Goal: Navigation & Orientation: Find specific page/section

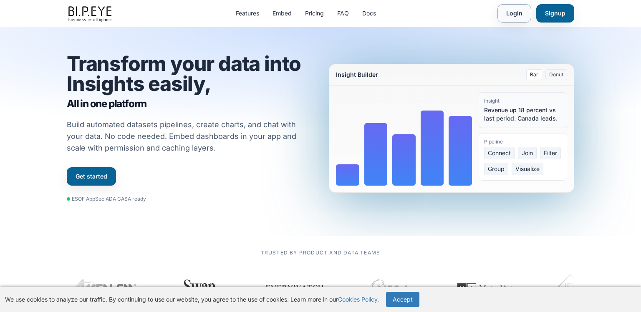
click at [525, 11] on link "Login" at bounding box center [514, 13] width 34 height 18
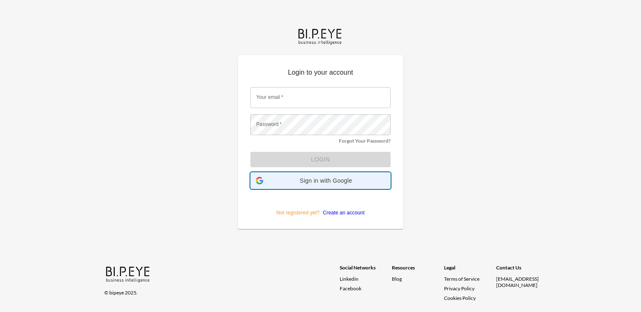
click at [310, 177] on span "Sign in with Google" at bounding box center [326, 180] width 119 height 7
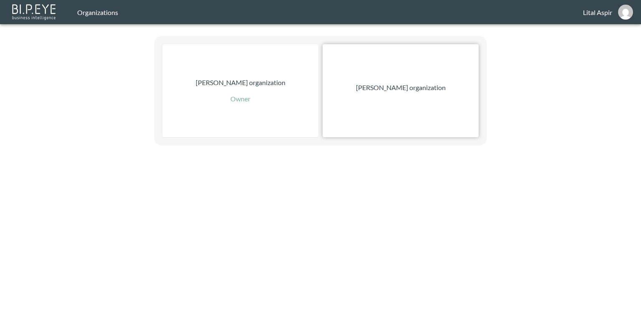
click at [390, 88] on p "[PERSON_NAME] organization" at bounding box center [401, 88] width 90 height 10
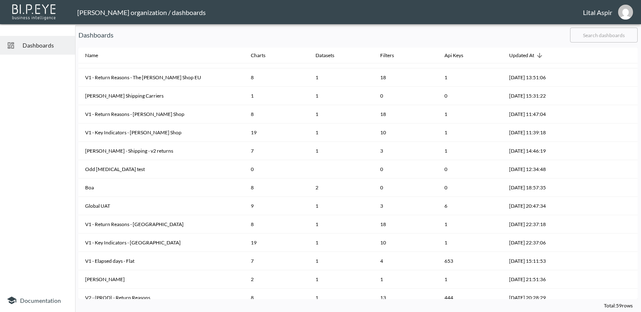
scroll to position [261, 0]
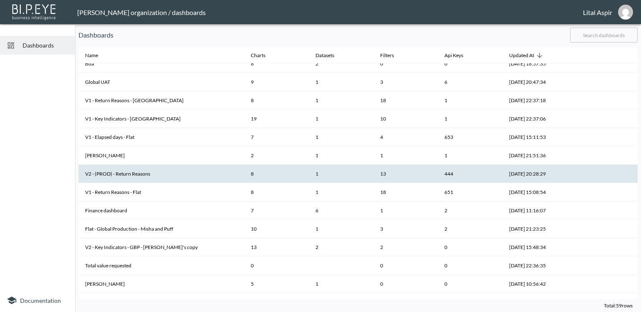
click at [137, 175] on th "V2 - (PROD) - Return Reasons" at bounding box center [161, 174] width 166 height 18
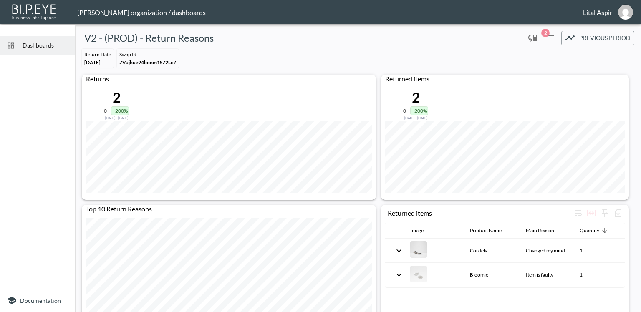
click at [139, 55] on div "Swap Id" at bounding box center [147, 54] width 57 height 6
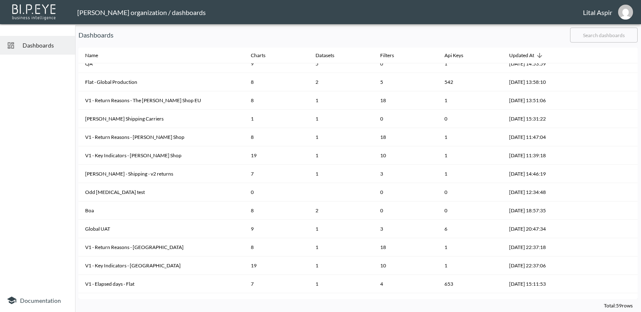
scroll to position [261, 0]
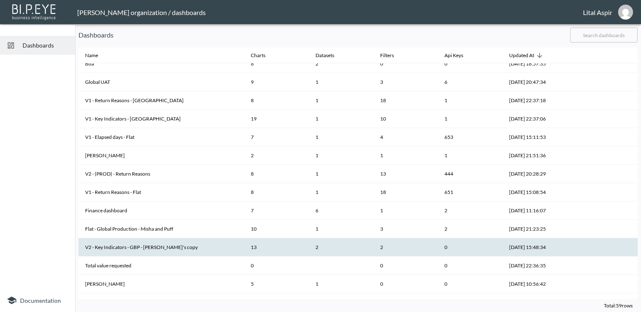
click at [110, 243] on th "V2 - Key Indicators - GBP - [PERSON_NAME]'s copy" at bounding box center [161, 247] width 166 height 18
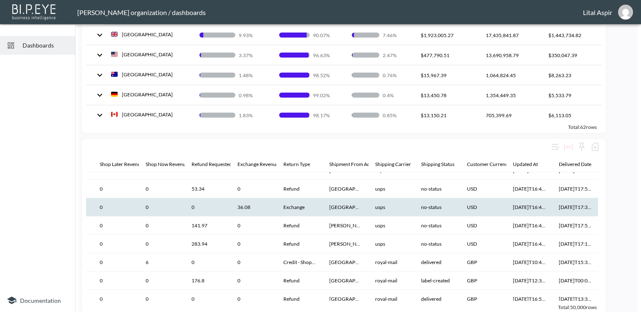
scroll to position [158, 317]
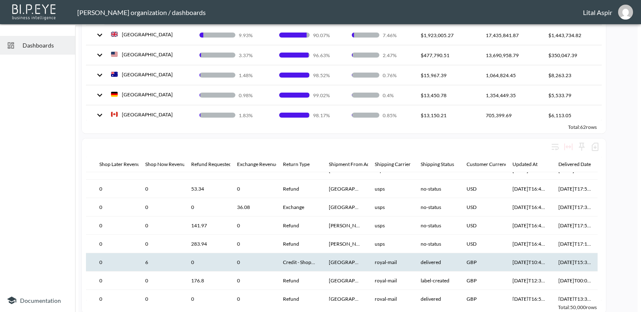
click at [340, 255] on th "[GEOGRAPHIC_DATA]" at bounding box center [345, 262] width 46 height 18
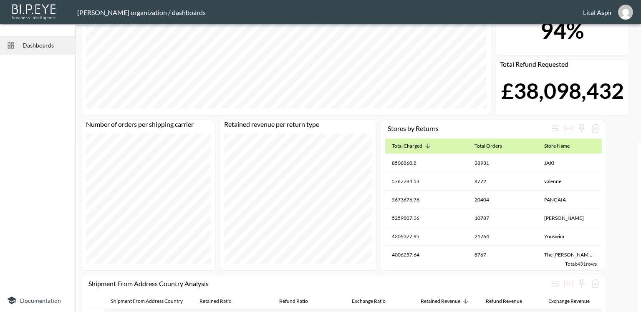
scroll to position [0, 0]
